Goal: Information Seeking & Learning: Learn about a topic

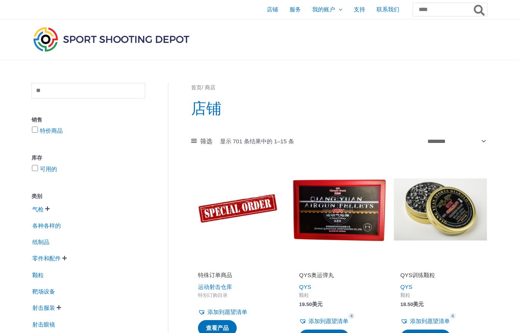
click at [55, 134] on font "特价商品" at bounding box center [51, 130] width 23 height 6
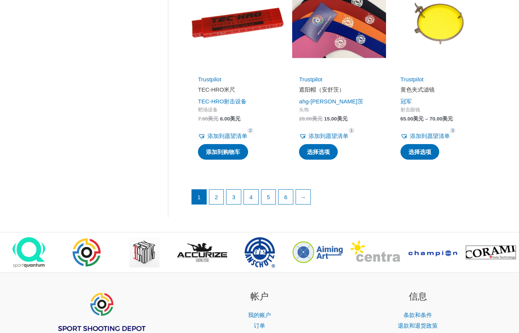
scroll to position [1001, 0]
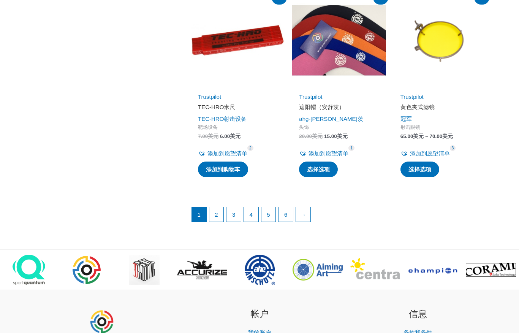
click at [214, 212] on link "2" at bounding box center [216, 214] width 14 height 14
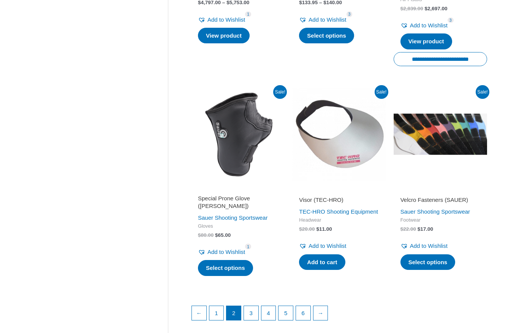
scroll to position [966, 0]
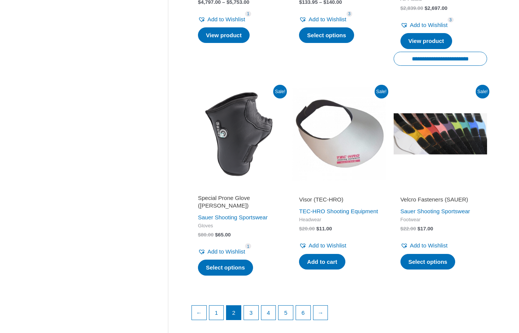
click at [253, 309] on link "3" at bounding box center [251, 312] width 14 height 14
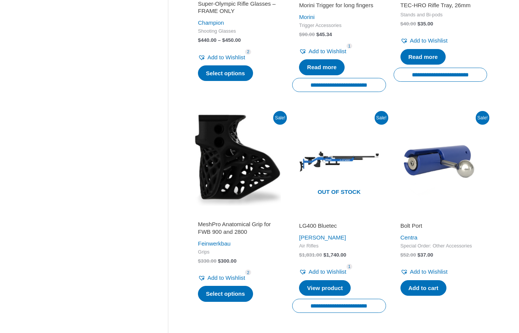
scroll to position [944, 0]
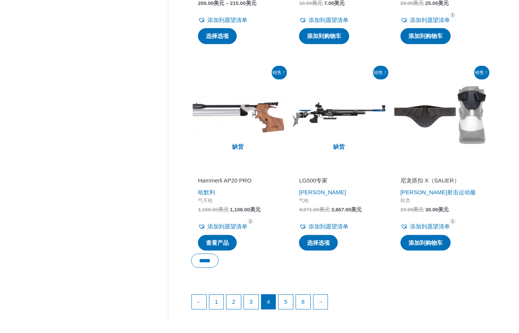
scroll to position [963, 0]
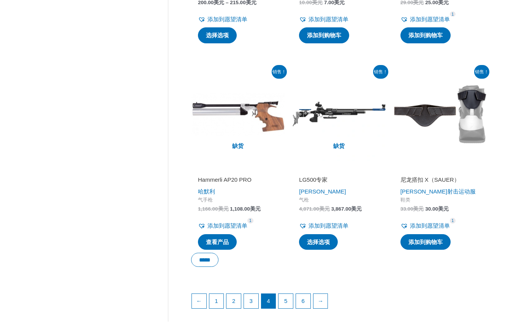
click at [287, 299] on font "5" at bounding box center [285, 300] width 3 height 6
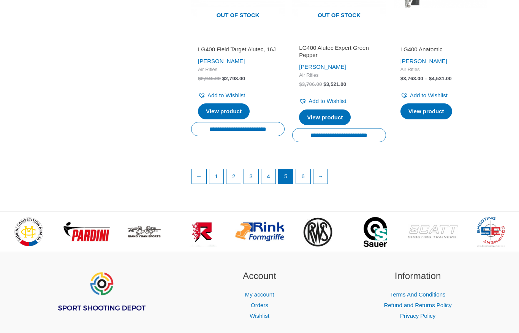
scroll to position [1086, 0]
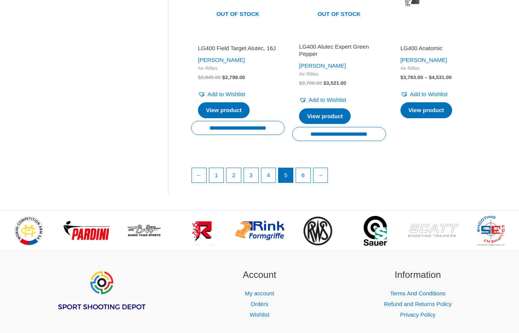
click at [308, 177] on link "6" at bounding box center [303, 175] width 14 height 14
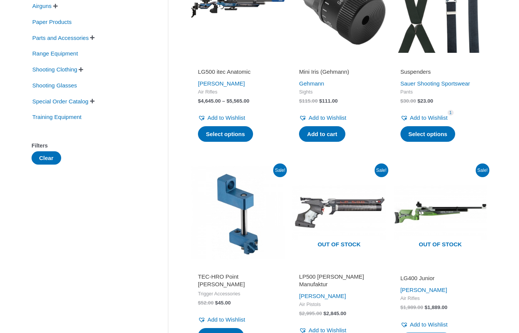
scroll to position [201, 0]
